Goal: Information Seeking & Learning: Learn about a topic

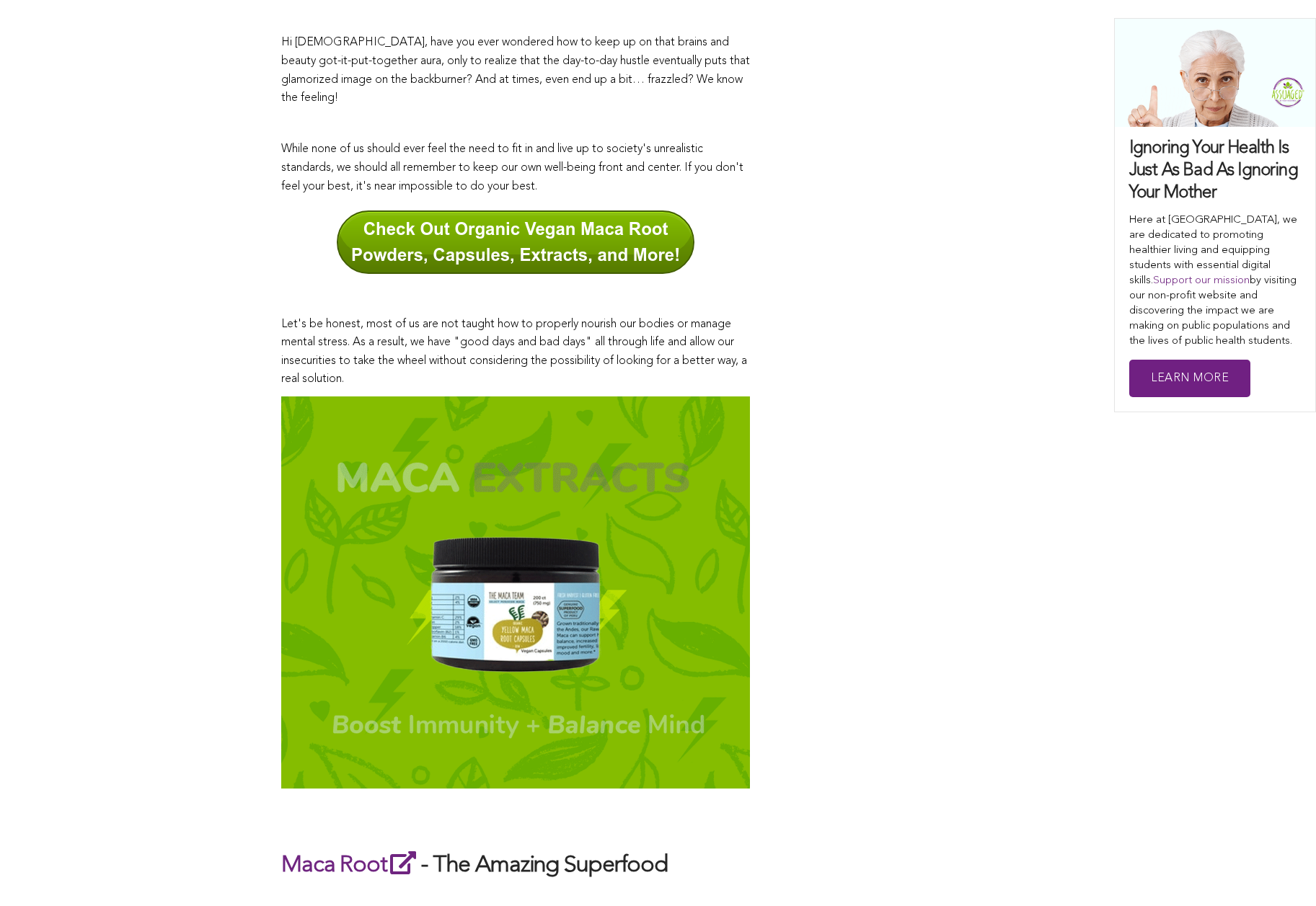
scroll to position [199, 0]
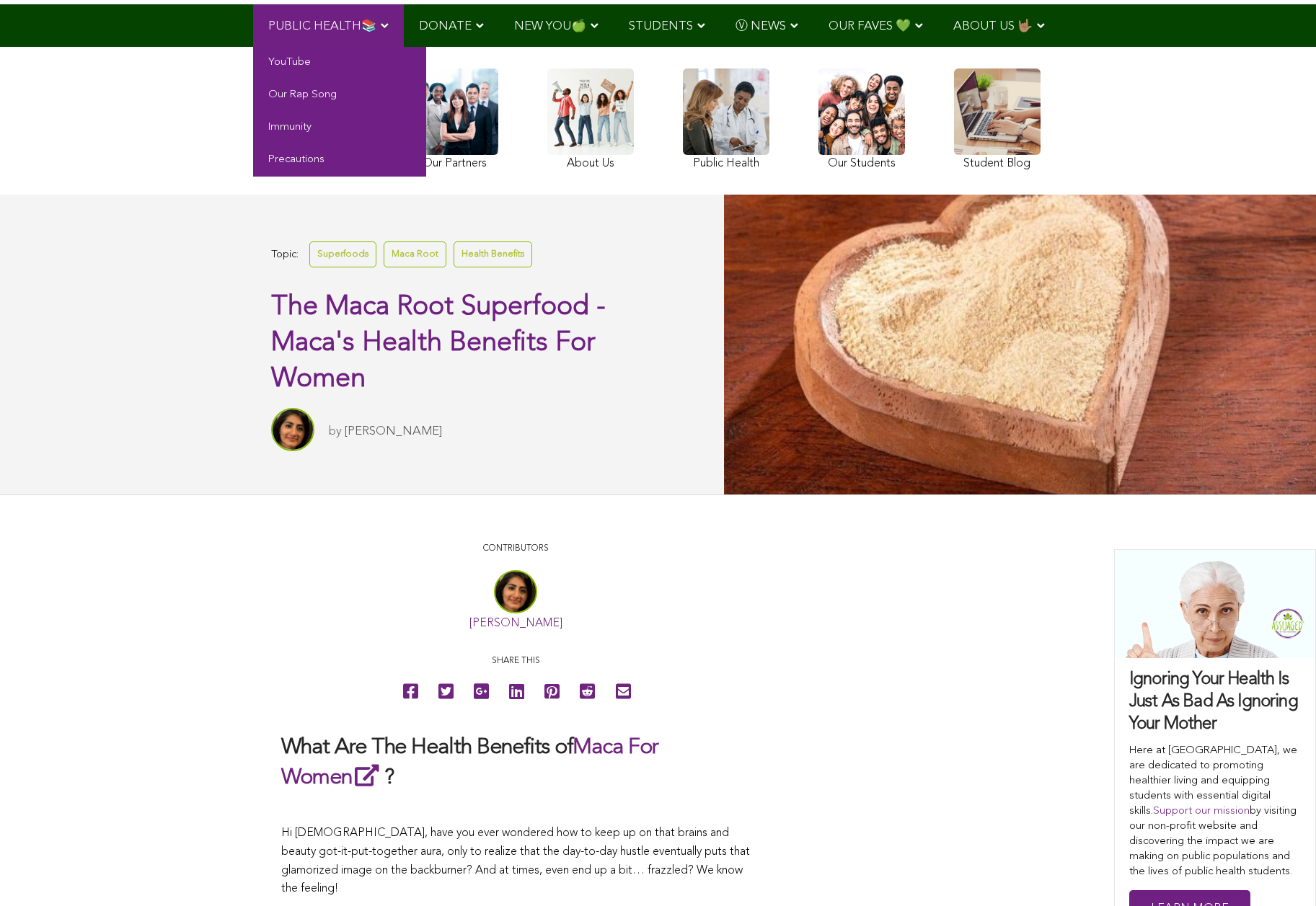
click at [329, 25] on span "PUBLIC HEALTH📚" at bounding box center [322, 26] width 108 height 12
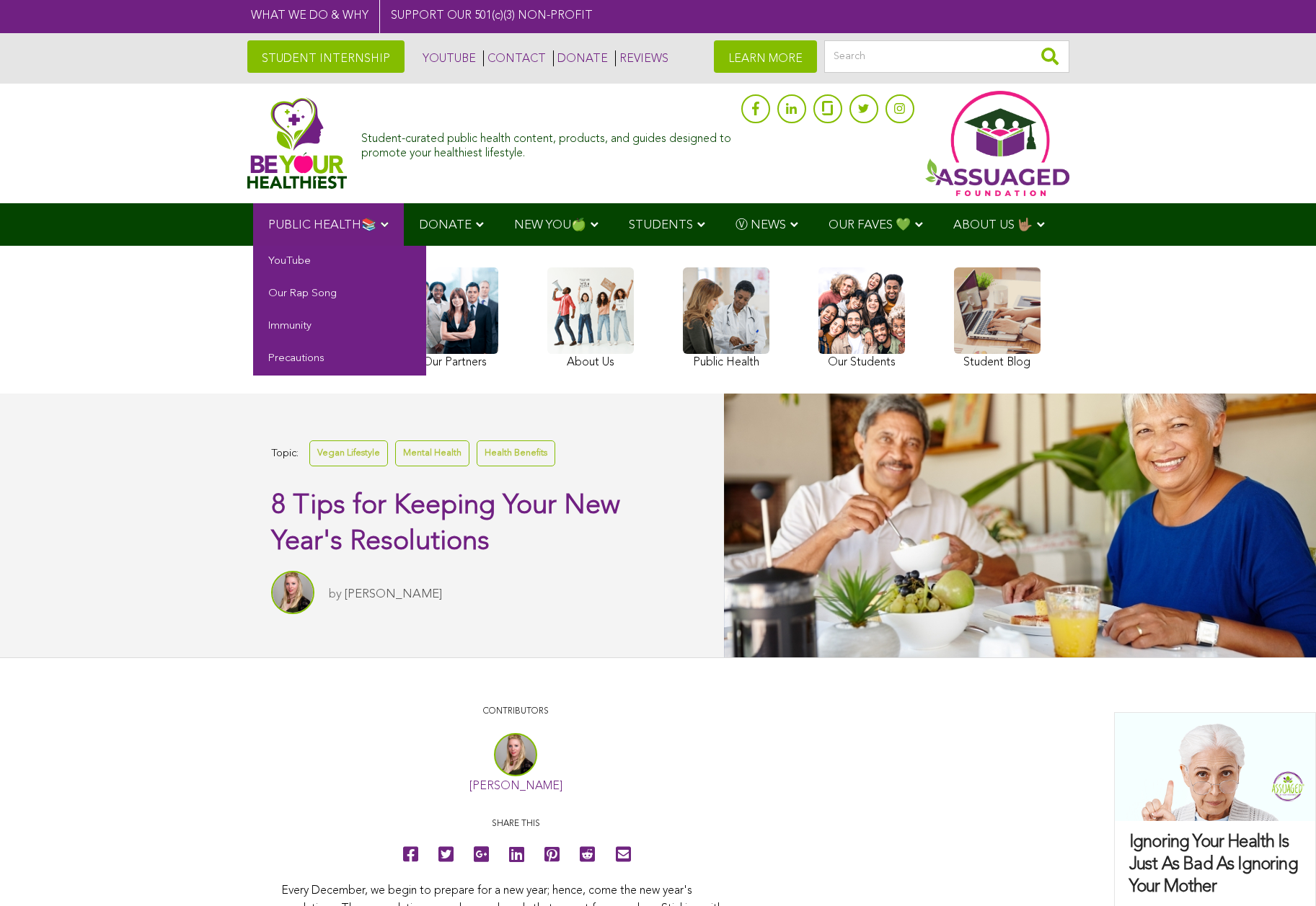
click at [329, 223] on span "PUBLIC HEALTH📚" at bounding box center [322, 225] width 108 height 12
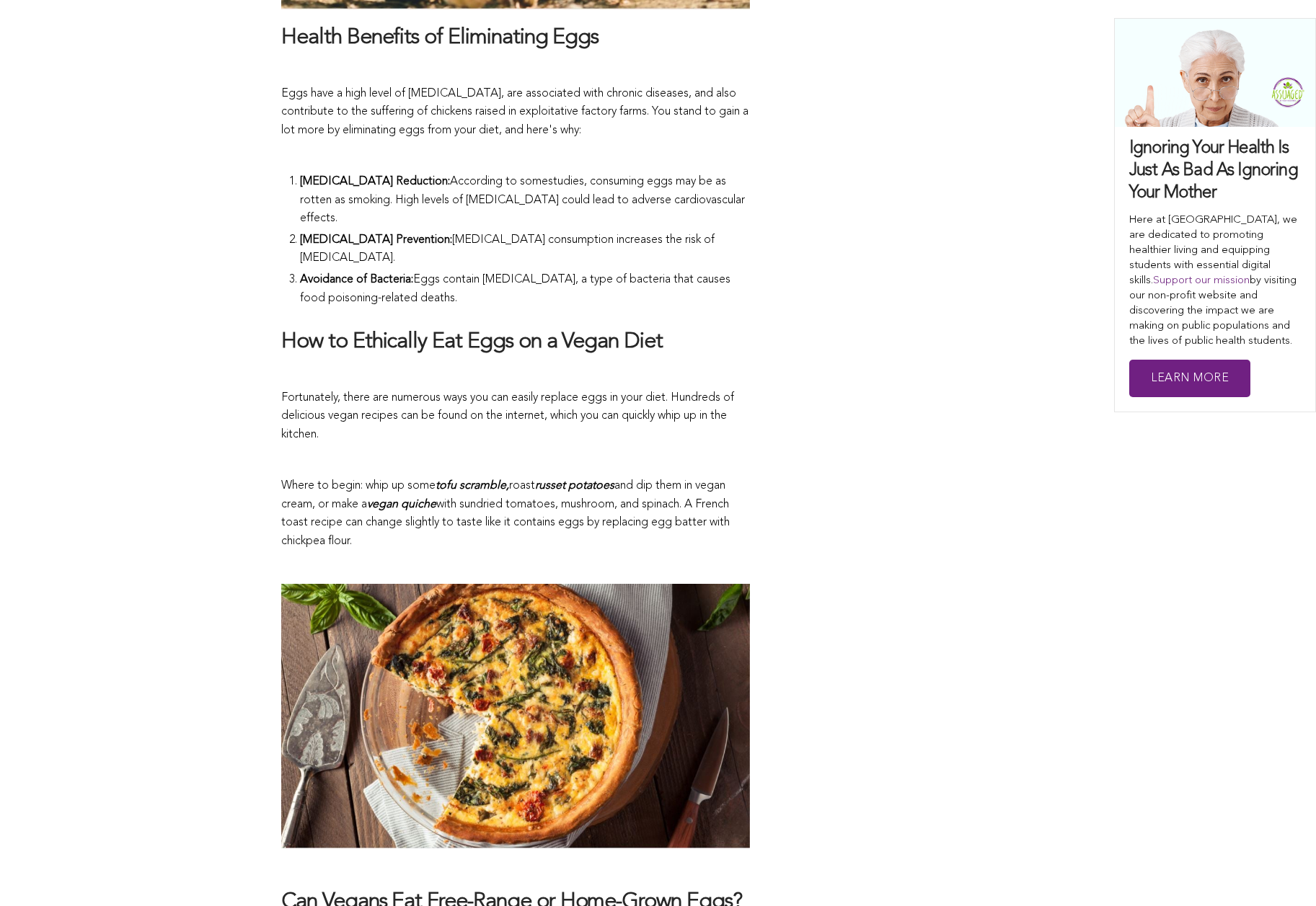
scroll to position [113, 0]
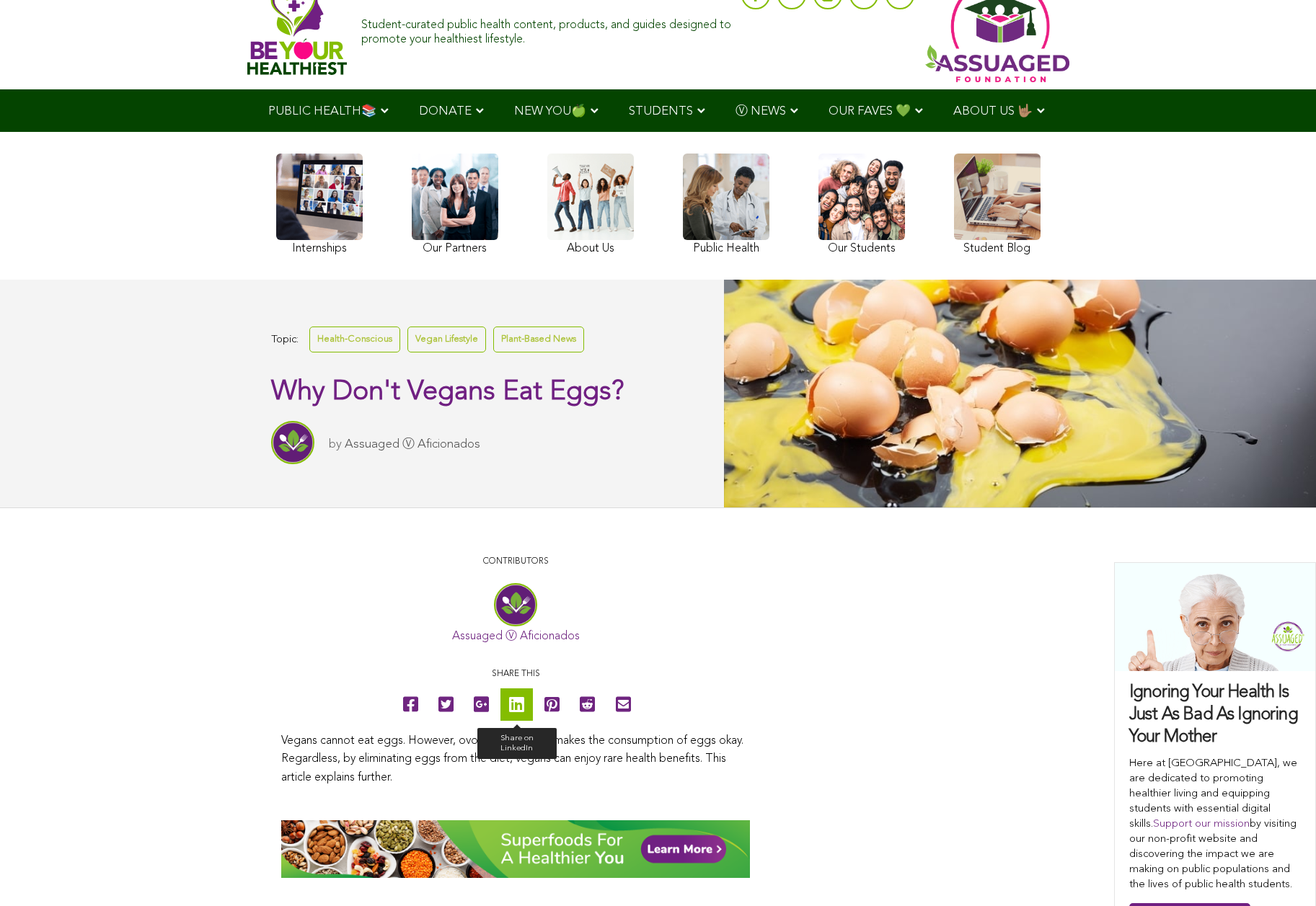
click at [516, 704] on icon at bounding box center [516, 705] width 15 height 33
